Goal: Information Seeking & Learning: Learn about a topic

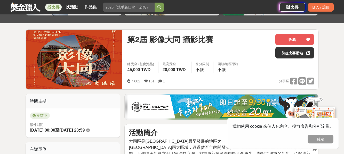
scroll to position [52, 0]
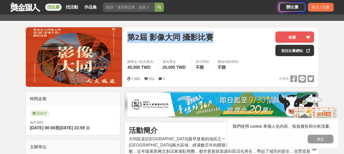
drag, startPoint x: 128, startPoint y: 37, endPoint x: 216, endPoint y: 38, distance: 87.4
click at [216, 38] on div "第2屆 影像大同 攝影比賽" at bounding box center [199, 37] width 144 height 12
copy span "第2屆 影像大同 攝影比賽"
click at [144, 52] on div "第2屆 影像大同 攝影比賽" at bounding box center [199, 43] width 144 height 25
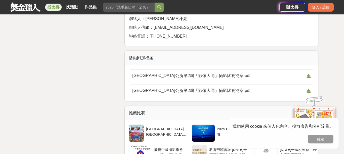
scroll to position [773, 0]
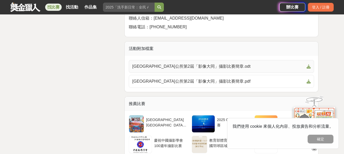
click at [309, 64] on icon at bounding box center [308, 66] width 4 height 4
click at [309, 79] on icon at bounding box center [308, 81] width 4 height 4
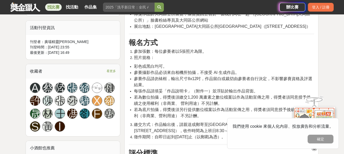
scroll to position [309, 0]
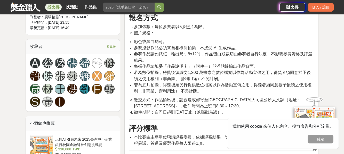
click at [164, 99] on span "繳交方式：作品輸出後，請親送或郵寄至臺北市大同區公所人文課（地址：103026臺北市大同區昌吉街57號4樓），收件時間為上班日8:30～17:30。" at bounding box center [217, 103] width 167 height 11
drag, startPoint x: 171, startPoint y: 48, endPoint x: 201, endPoint y: 49, distance: 29.7
click at [201, 52] on span "參賽作品請勿裱框，輸出尺寸8x12吋，作品留白或裁切由參賽者自行決定，不影響參賽資格及評選結果。" at bounding box center [223, 57] width 178 height 11
copy span "輸出尺寸8x12吋"
drag, startPoint x: 110, startPoint y: 96, endPoint x: 118, endPoint y: 95, distance: 7.5
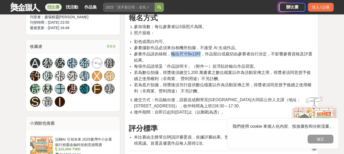
click at [110, 96] on div "A 蔡 陸 張 綺 健 許 陳 張 莎 驊 X 羅 晟 林 王 馮 劉 F 韓 S 黃 I" at bounding box center [73, 83] width 94 height 58
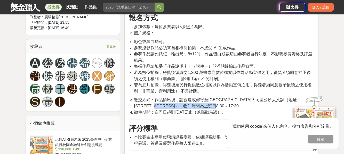
drag, startPoint x: 163, startPoint y: 100, endPoint x: 220, endPoint y: 99, distance: 57.0
click at [220, 99] on span "繳交方式：作品輸出後，請親送或郵寄至臺北市大同區公所人文課（地址：103026臺北市大同區昌吉街57號4樓），收件時間為上班日8:30～17:30。" at bounding box center [217, 103] width 167 height 11
drag, startPoint x: 215, startPoint y: 100, endPoint x: 162, endPoint y: 98, distance: 52.6
click at [161, 98] on span "繳交方式：作品輸出後，請親送或郵寄至臺北市大同區公所人文課（地址：103026臺北市大同區昌吉街57號4樓），收件時間為上班日8:30～17:30。" at bounding box center [217, 103] width 167 height 11
drag, startPoint x: 164, startPoint y: 98, endPoint x: 251, endPoint y: 105, distance: 87.2
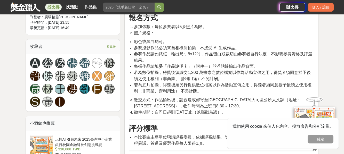
click at [251, 105] on ol "繳交方式：作品輸出後，請親送或郵寄至臺北市大同區公所人文課（地址：103026臺北市大同區昌吉街57號4樓），收件時間為上班日8:30～17:30。 徵件期間…" at bounding box center [221, 106] width 185 height 19
copy ol "收件時間為上班日8:30～17:30。 徵件期間：自即日起到114年10月31日止（以郵戳為憑）。"
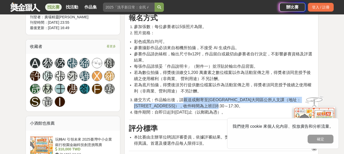
drag, startPoint x: 185, startPoint y: 94, endPoint x: 224, endPoint y: 99, distance: 39.9
click at [224, 99] on li "繳交方式：作品輸出後，請親送或郵寄至臺北市大同區公所人文課（地址：103026臺北市大同區昌吉街57號4樓），收件時間為上班日8:30～17:30。" at bounding box center [224, 103] width 180 height 12
copy span "親送或郵寄至臺北市大同區公所人文課（地址：103026臺北市大同區昌吉街57號4樓），收件時間為上班日8:30～17:30。"
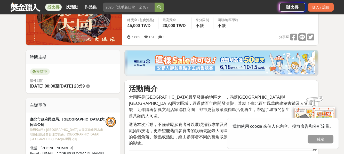
scroll to position [26, 0]
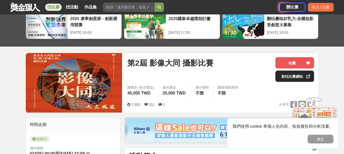
click at [298, 75] on link "前往比賽網站" at bounding box center [294, 76] width 39 height 11
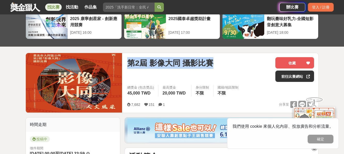
drag, startPoint x: 129, startPoint y: 62, endPoint x: 211, endPoint y: 63, distance: 82.0
click at [211, 63] on span "第2屆 影像大同 攝影比賽" at bounding box center [170, 63] width 86 height 12
copy span "第2屆 影像大同 攝影比賽"
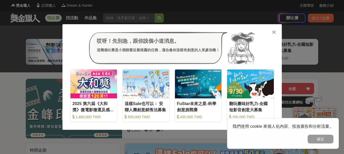
click at [275, 31] on icon at bounding box center [274, 32] width 4 height 5
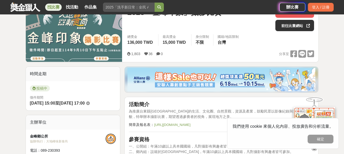
scroll to position [77, 0]
